Goal: Transaction & Acquisition: Obtain resource

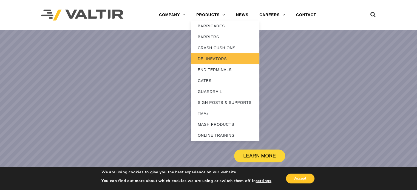
click at [216, 60] on link "DELINEATORS" at bounding box center [225, 58] width 68 height 11
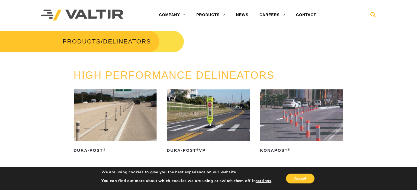
click at [372, 16] on icon at bounding box center [372, 16] width 5 height 8
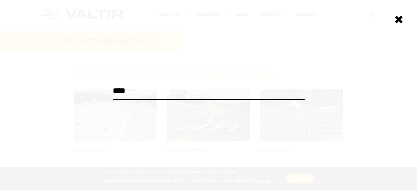
type input "****"
click input "******" at bounding box center [0, 0] width 0 height 0
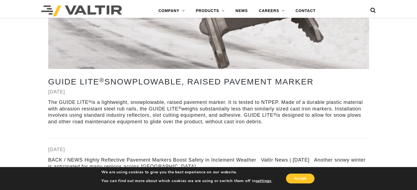
scroll to position [192, 0]
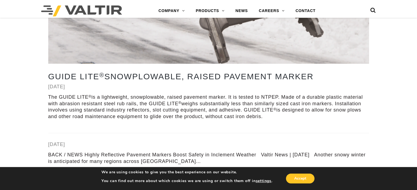
click at [169, 71] on div "GUIDE LITE ® Snowplowable, Raised Pavement Marker [DATE] The GUIDE LITE ® is a …" at bounding box center [208, 1] width 321 height 237
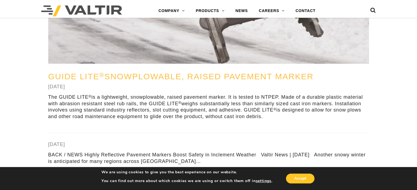
click at [169, 76] on link "GUIDE LITE ® Snowplowable, Raised Pavement Marker" at bounding box center [180, 76] width 265 height 9
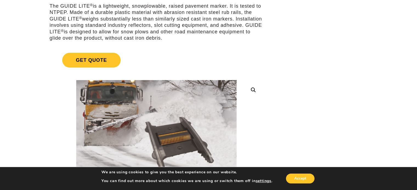
scroll to position [110, 0]
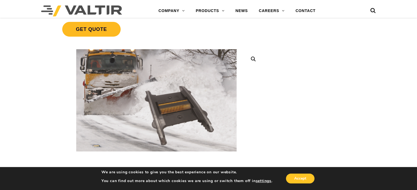
click at [79, 33] on span "Get Quote" at bounding box center [91, 29] width 58 height 15
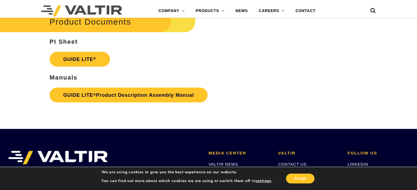
scroll to position [1083, 0]
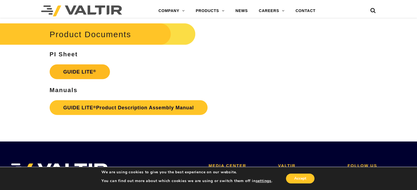
click at [84, 73] on link "GUIDE LITE ®" at bounding box center [80, 72] width 60 height 15
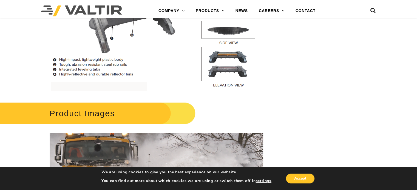
scroll to position [685, 0]
